Goal: Task Accomplishment & Management: Use online tool/utility

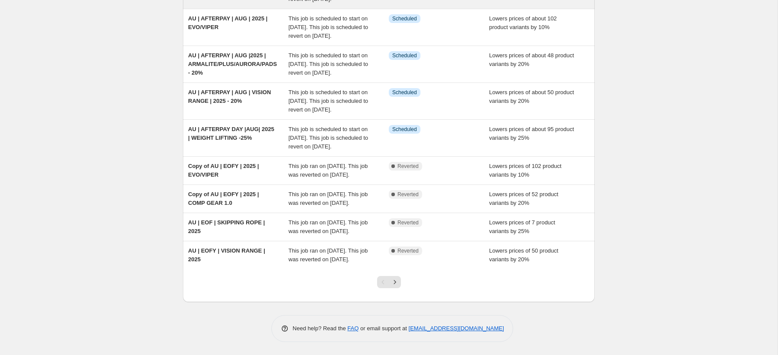
scroll to position [231, 0]
click at [396, 283] on icon "Next" at bounding box center [395, 282] width 9 height 9
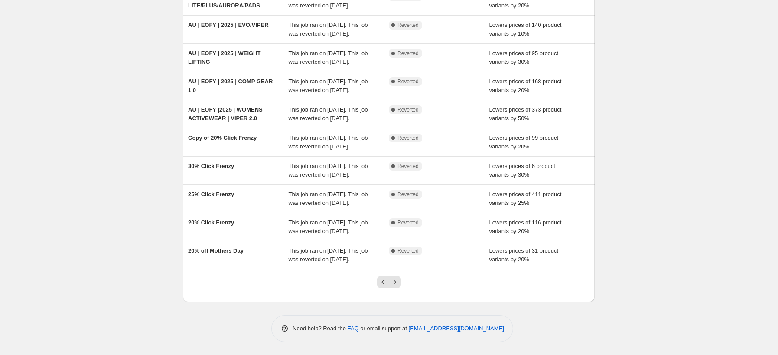
scroll to position [179, 0]
click at [396, 281] on icon "Next" at bounding box center [395, 282] width 9 height 9
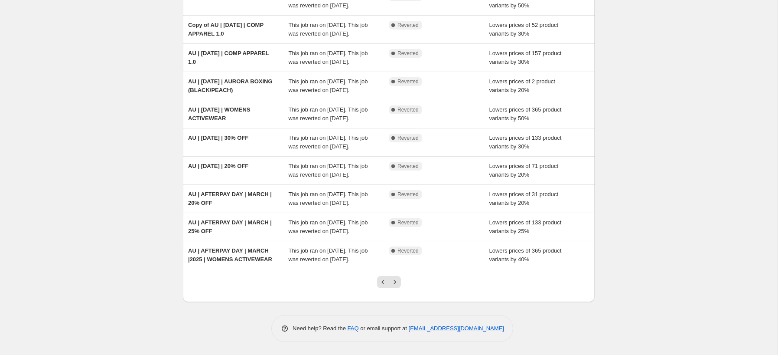
click at [396, 281] on icon "Next" at bounding box center [395, 282] width 9 height 9
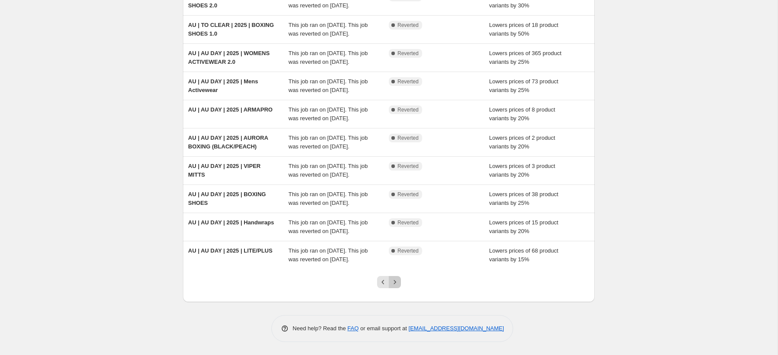
click at [396, 281] on icon "Next" at bounding box center [395, 282] width 9 height 9
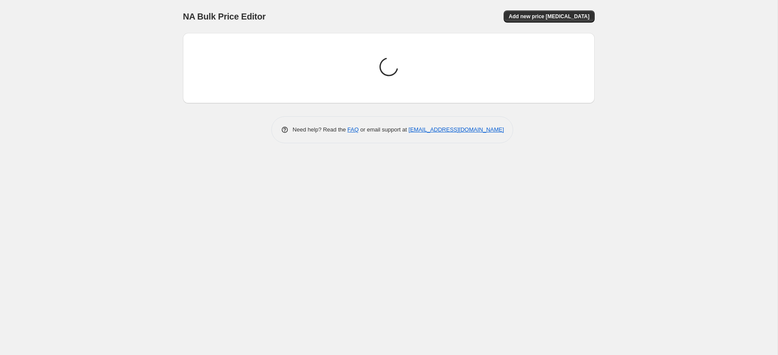
scroll to position [0, 0]
